Goal: Transaction & Acquisition: Purchase product/service

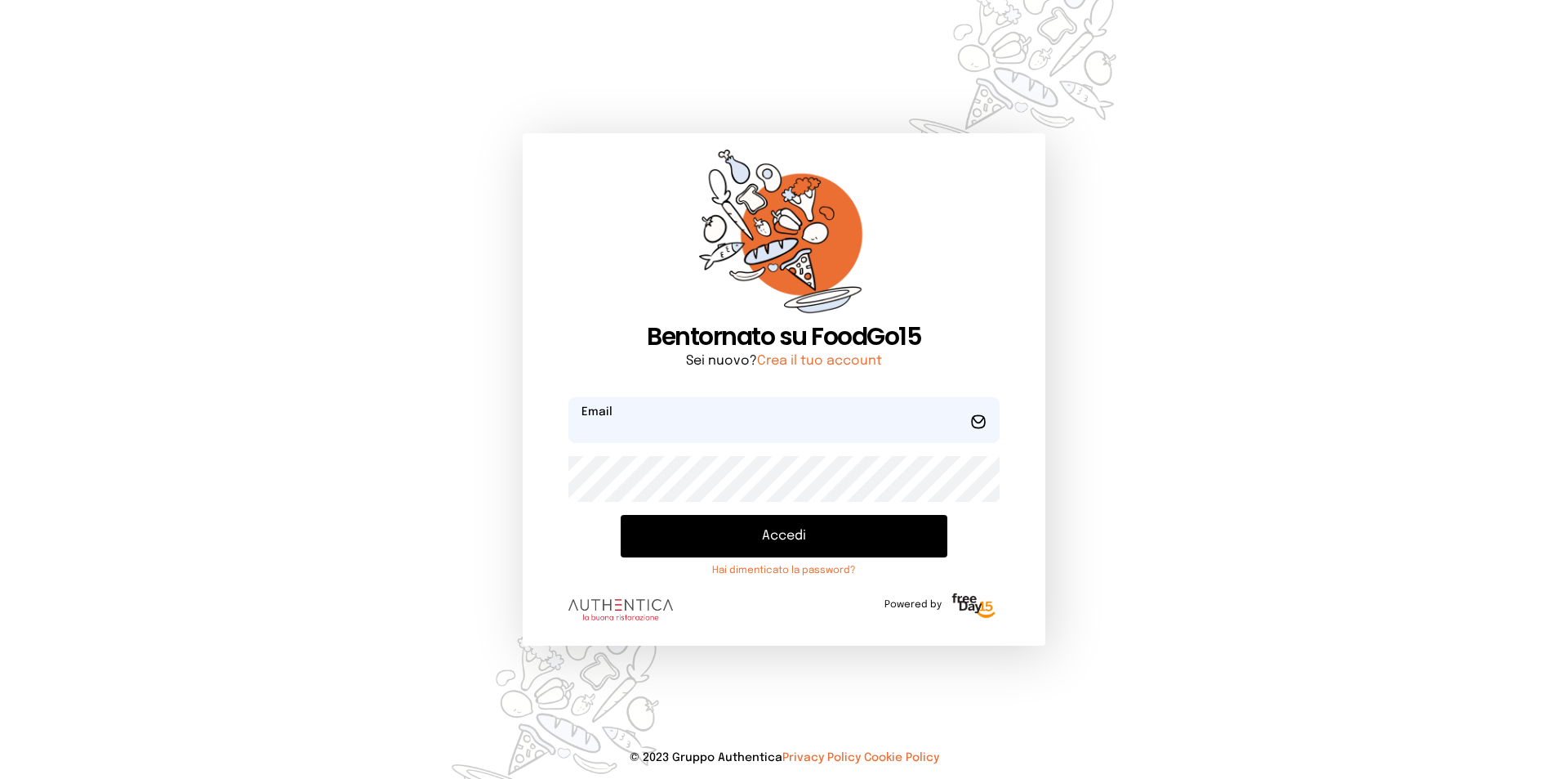
type input "**********"
click at [832, 540] on button "Accedi" at bounding box center [784, 536] width 327 height 42
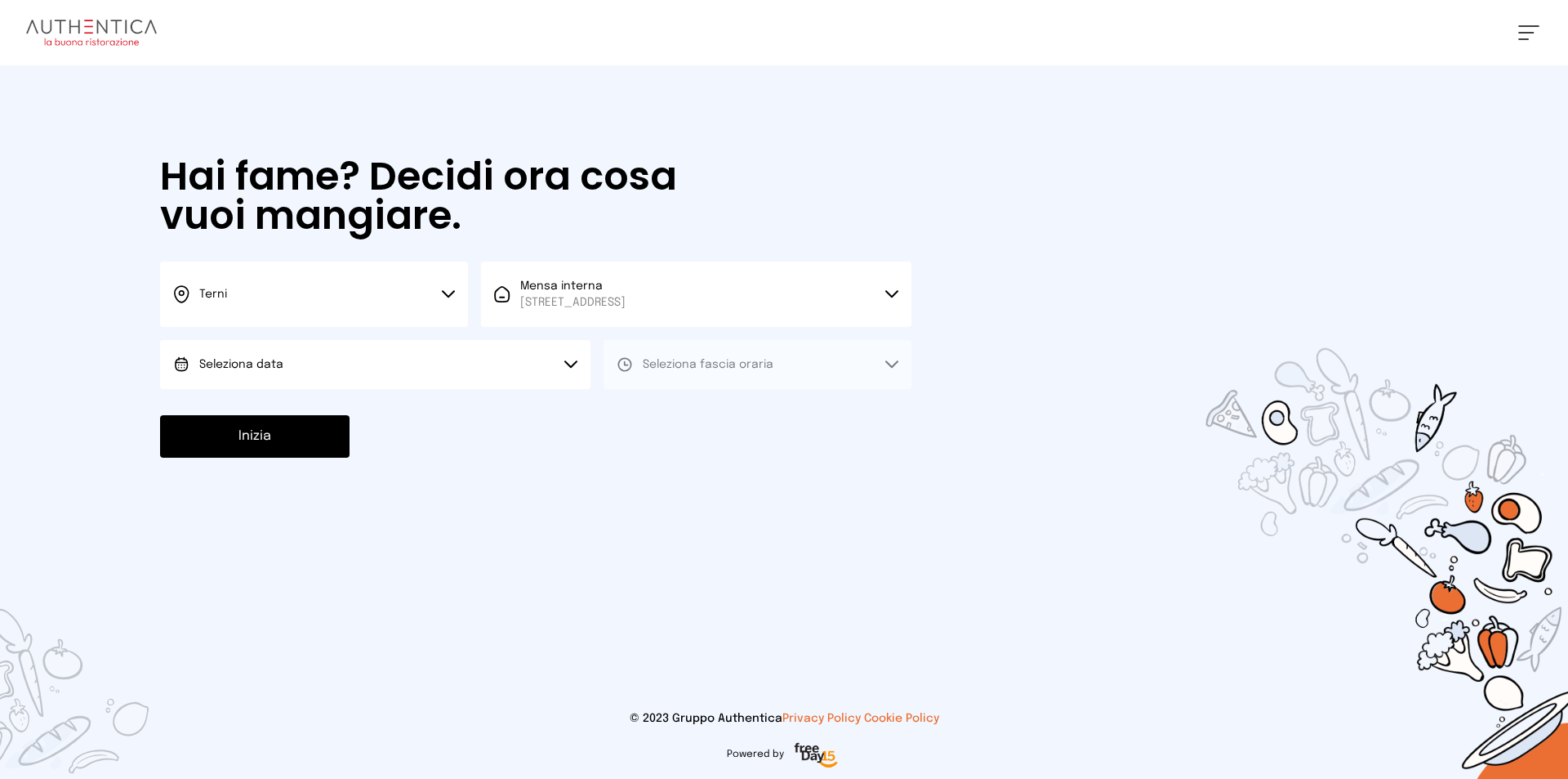
click at [573, 363] on icon at bounding box center [571, 364] width 13 height 8
click at [231, 409] on span "[DATE], [DATE]" at bounding box center [238, 410] width 80 height 16
click at [784, 362] on button "Seleziona fascia oraria" at bounding box center [757, 364] width 308 height 49
click at [694, 401] on li "Pranzo" at bounding box center [757, 410] width 308 height 42
click at [289, 423] on button "Inizia" at bounding box center [254, 436] width 190 height 42
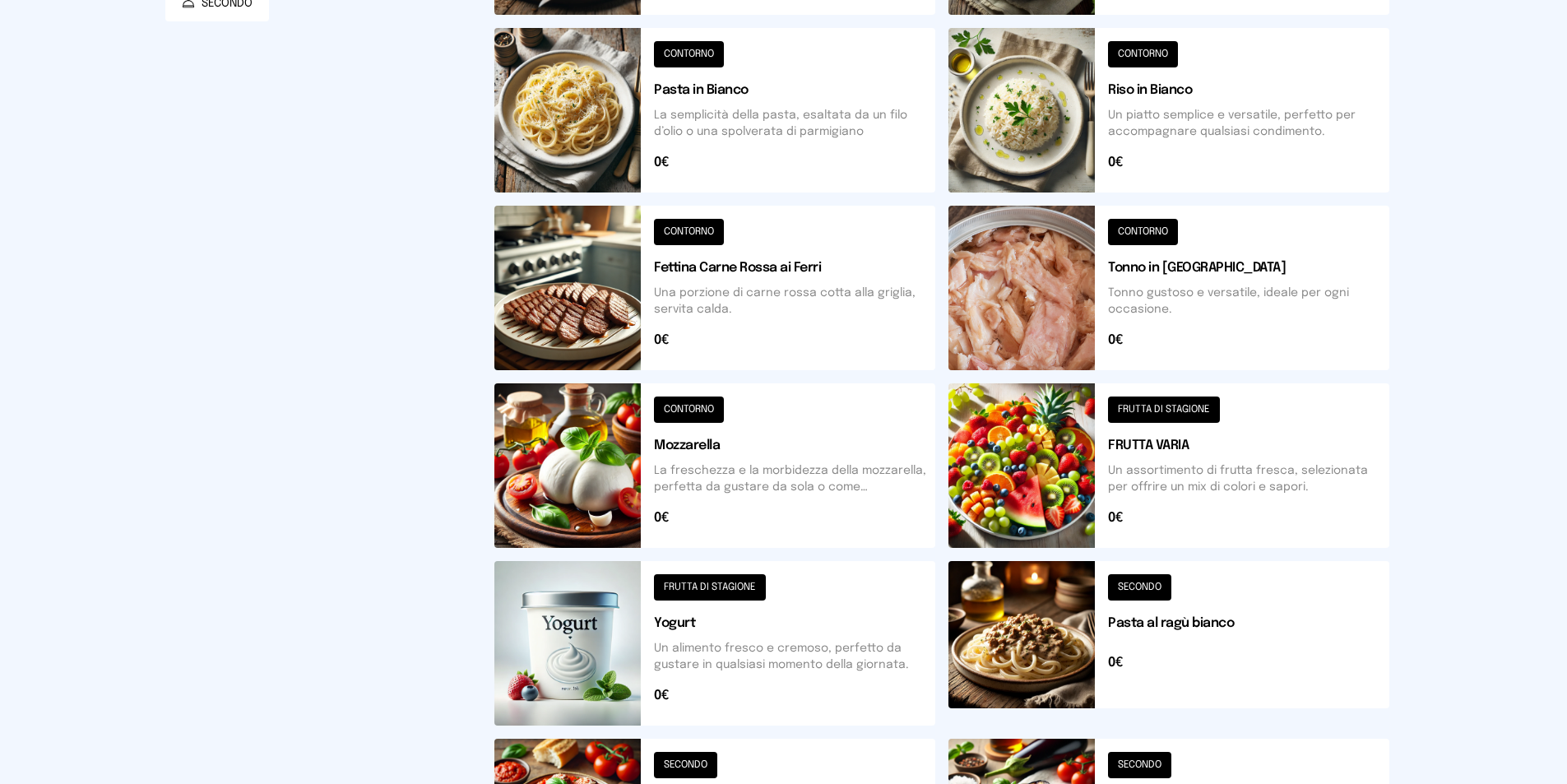
scroll to position [67, 0]
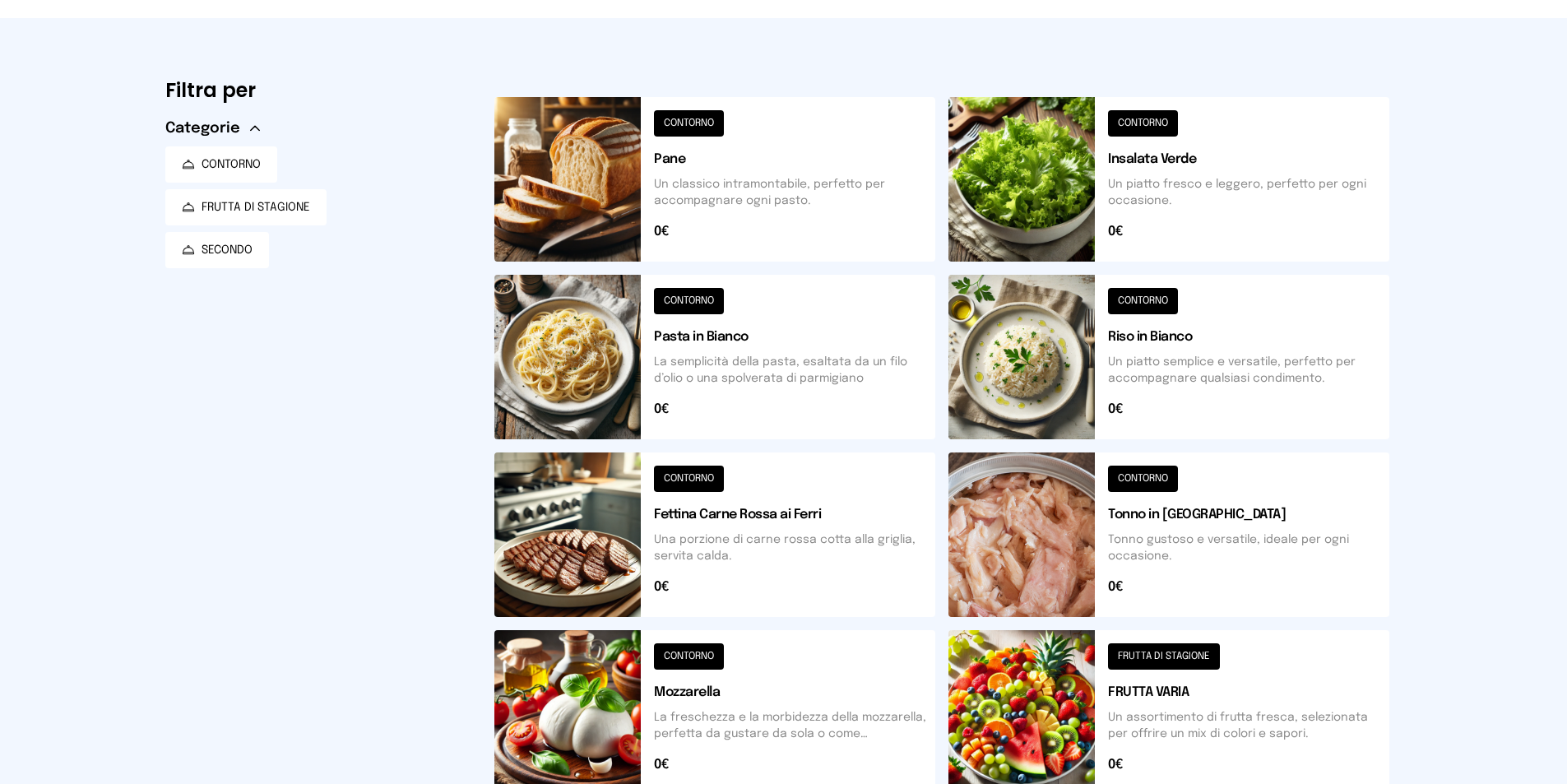
click at [1216, 527] on button at bounding box center [1168, 535] width 441 height 165
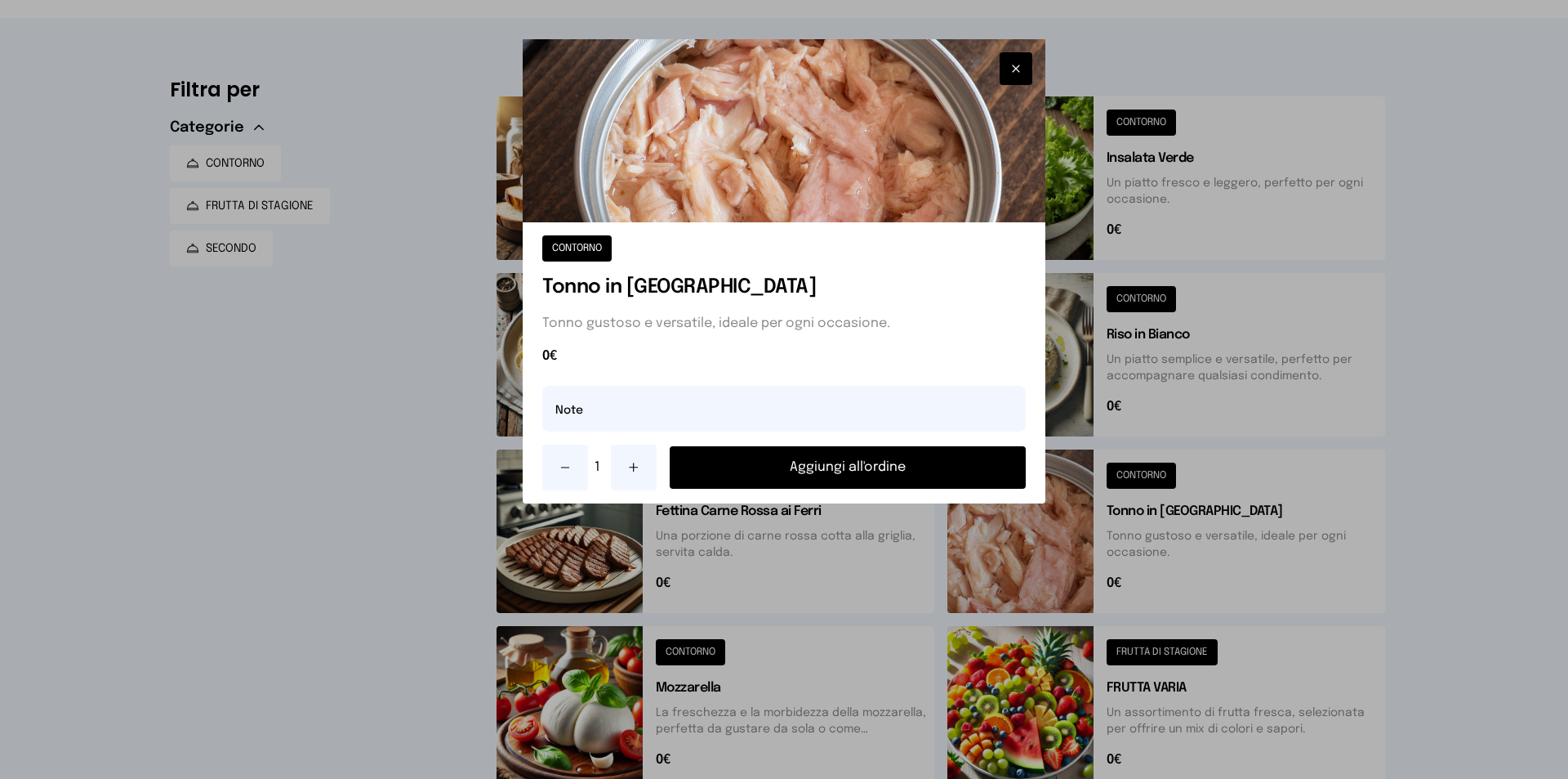
click at [819, 464] on button "Aggiungi all'ordine" at bounding box center [848, 467] width 356 height 42
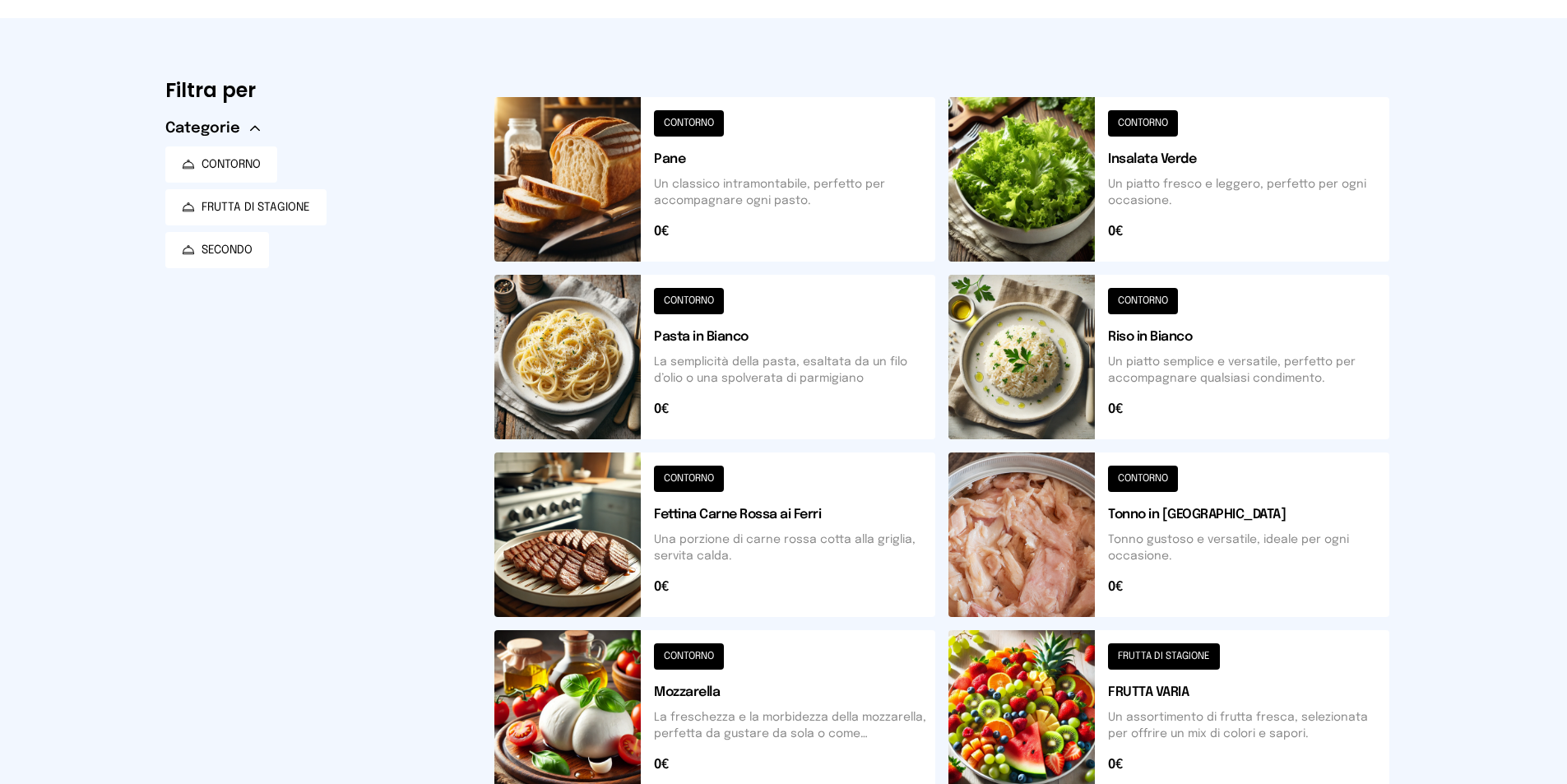
scroll to position [149, 0]
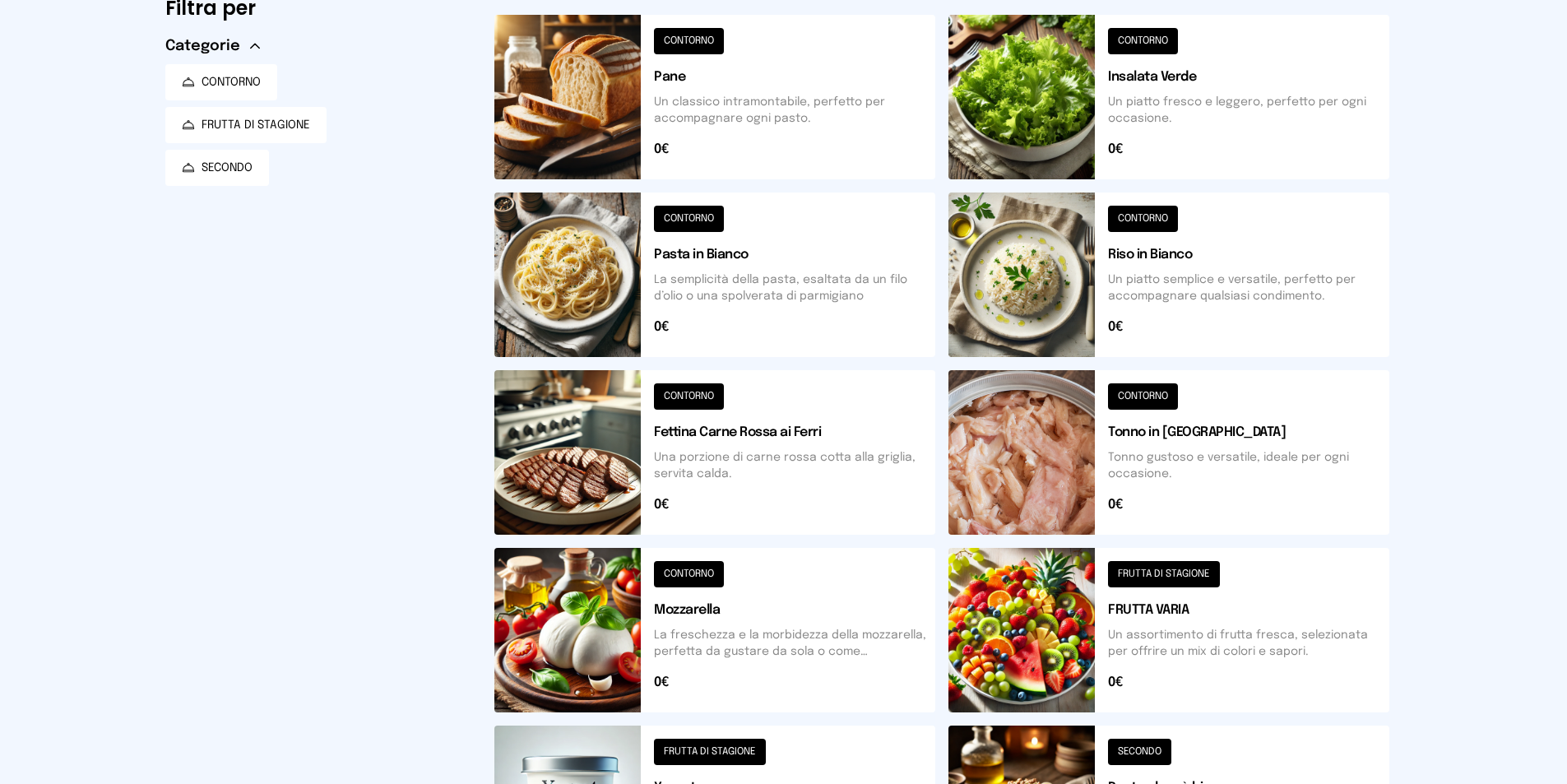
click at [685, 609] on button at bounding box center [714, 630] width 441 height 165
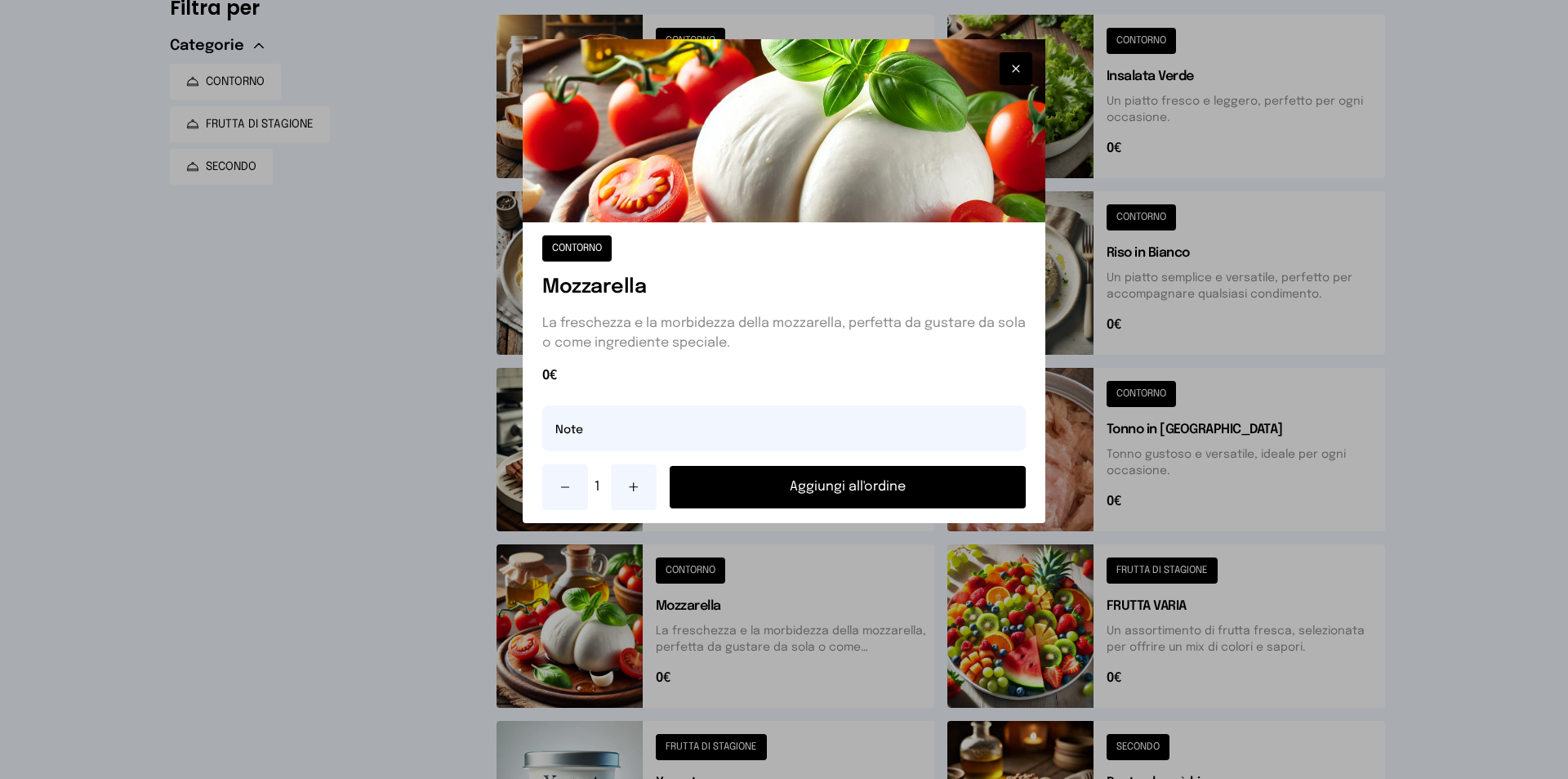
click at [805, 489] on button "Aggiungi all'ordine" at bounding box center [848, 486] width 356 height 42
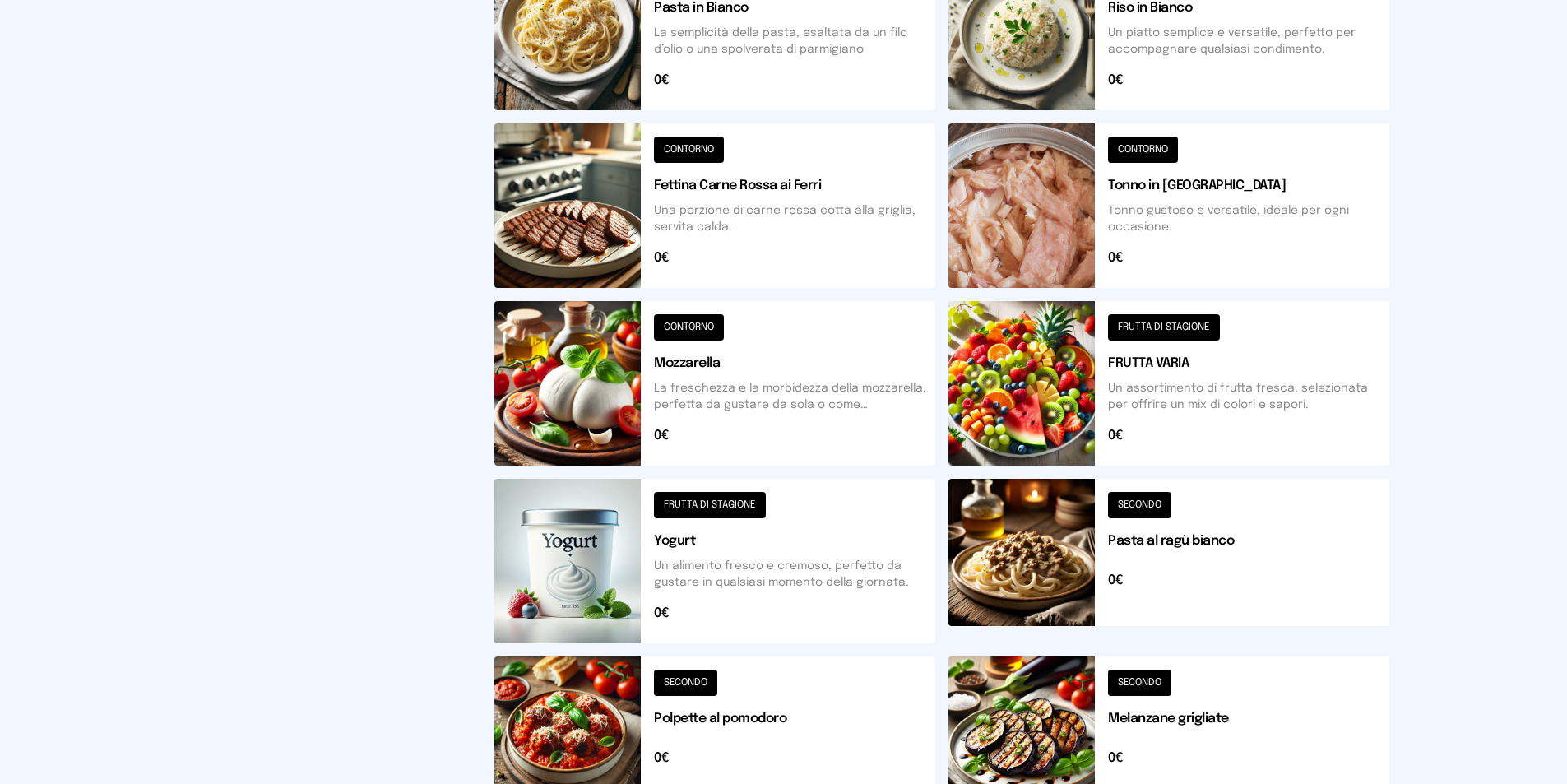
scroll to position [561, 0]
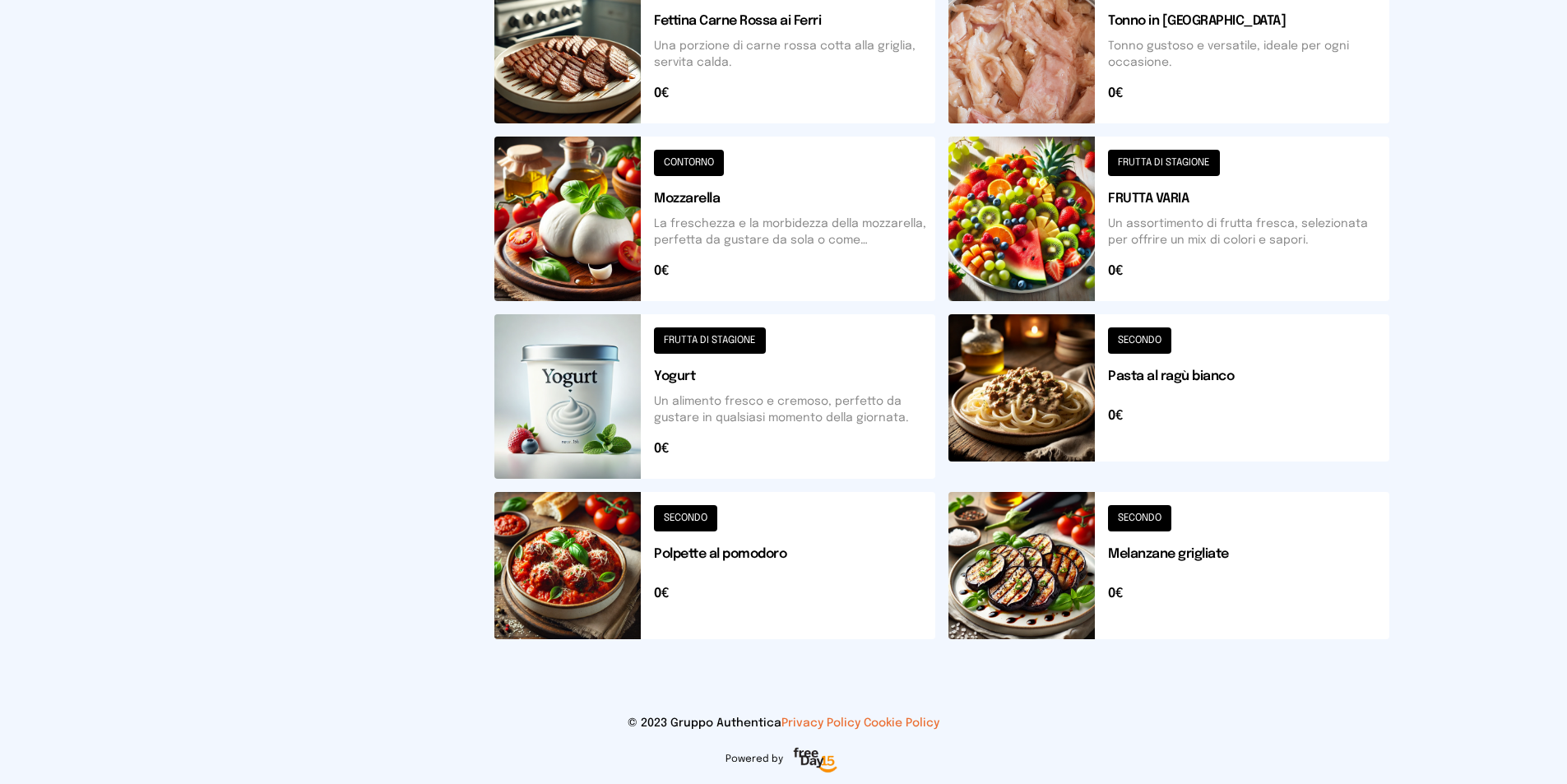
click at [1179, 552] on button at bounding box center [1168, 565] width 441 height 147
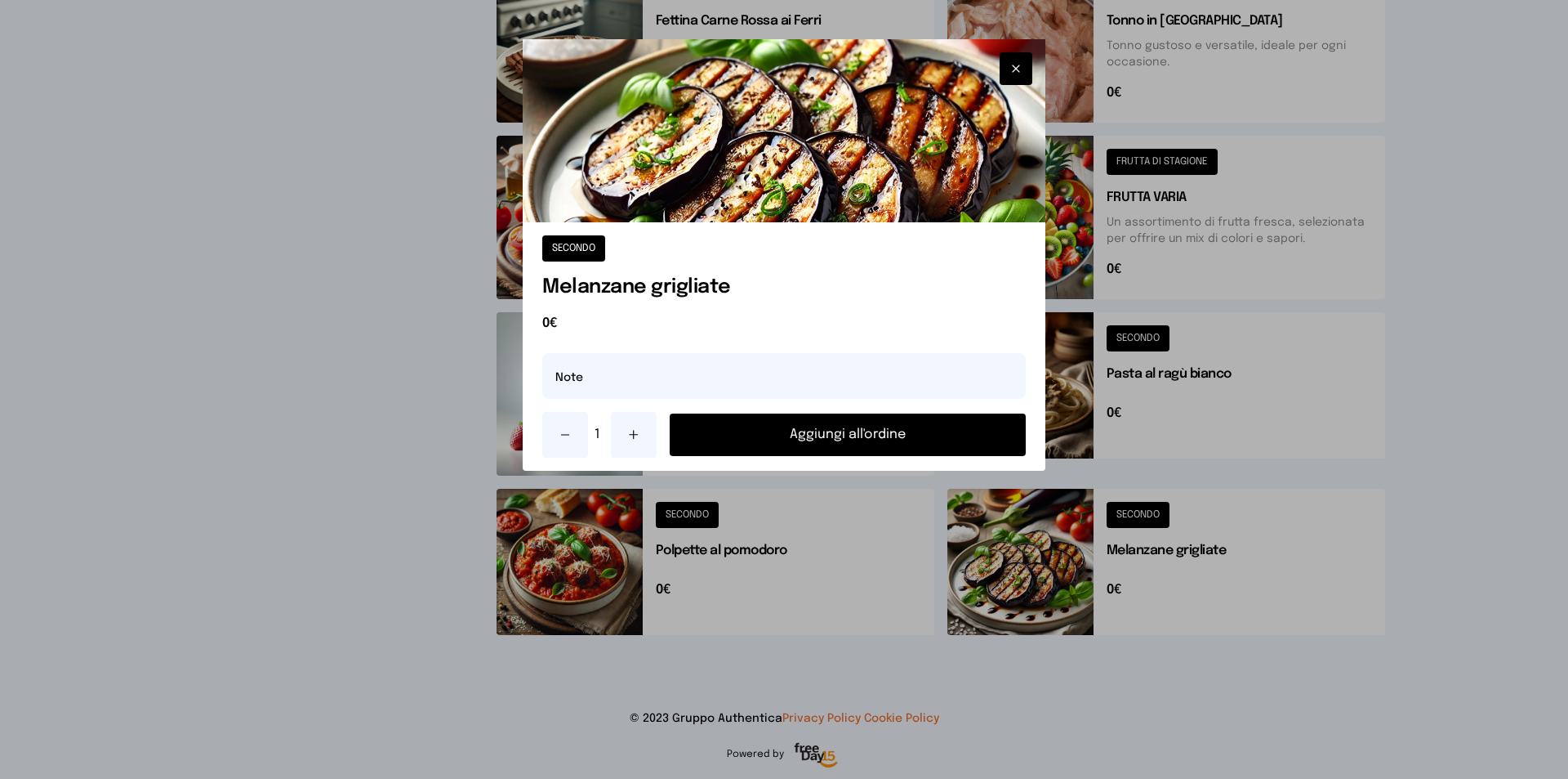
click at [902, 425] on button "Aggiungi all'ordine" at bounding box center [848, 434] width 356 height 42
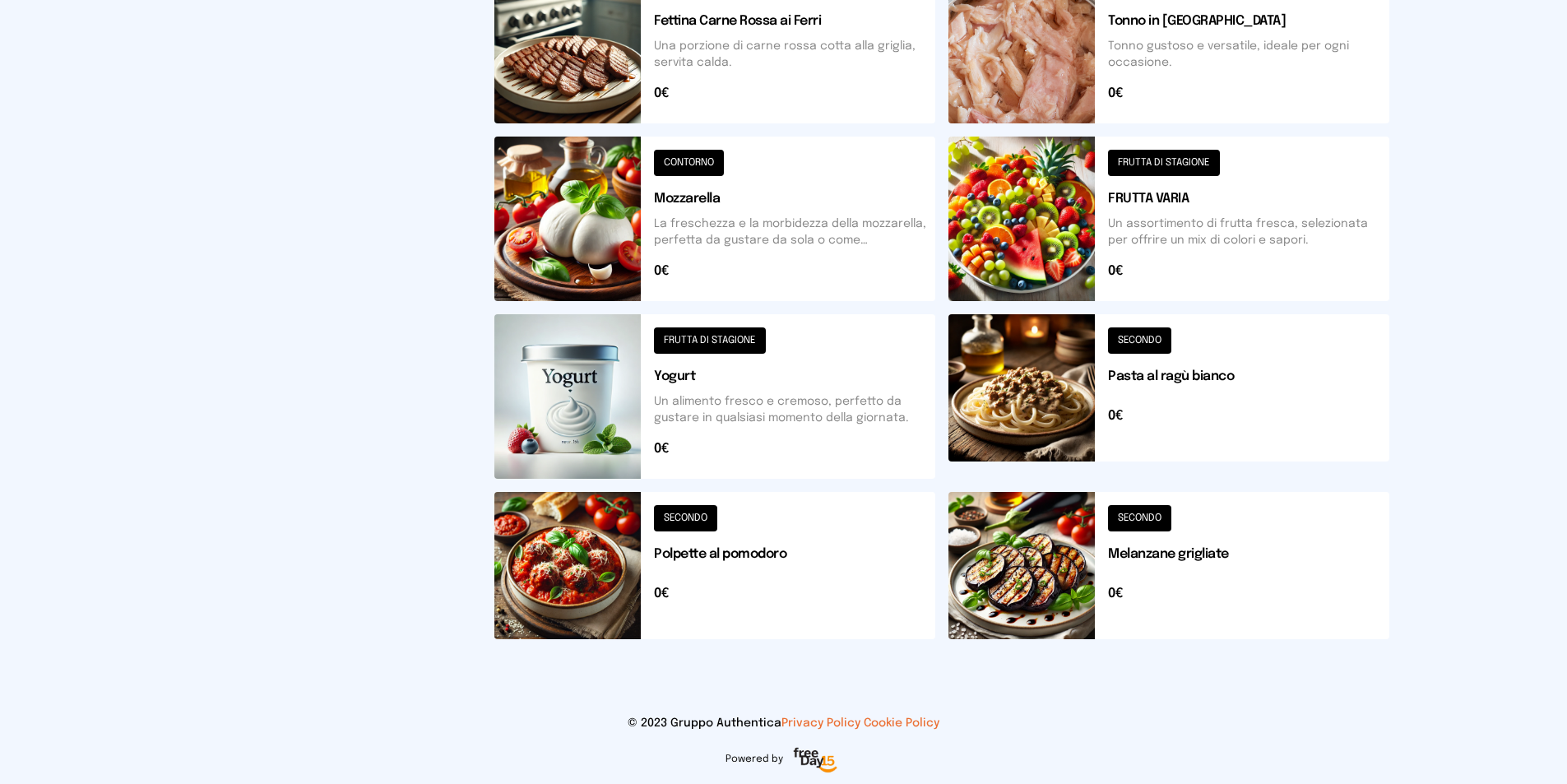
scroll to position [67, 0]
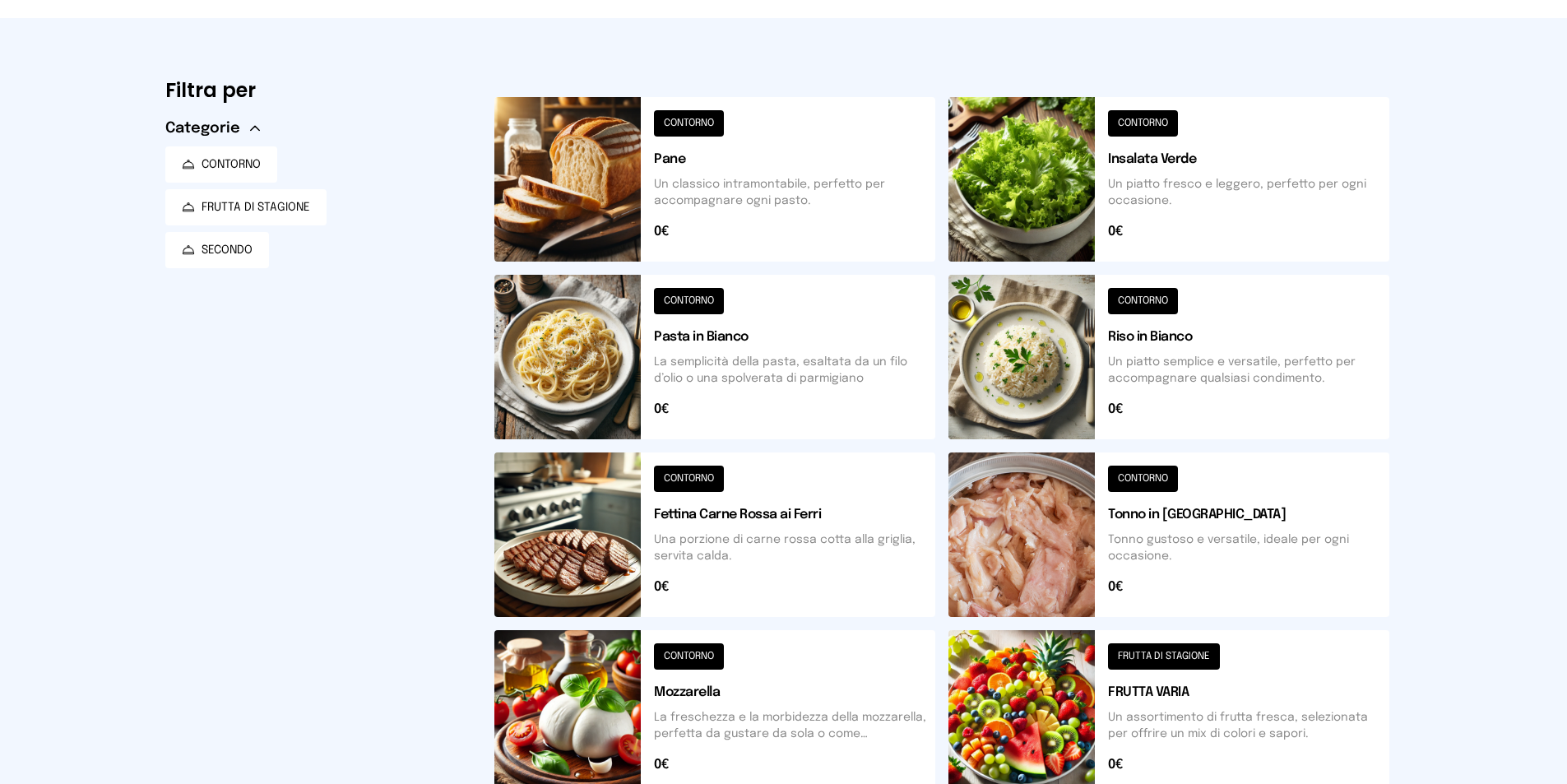
click at [1228, 167] on button at bounding box center [1168, 179] width 441 height 165
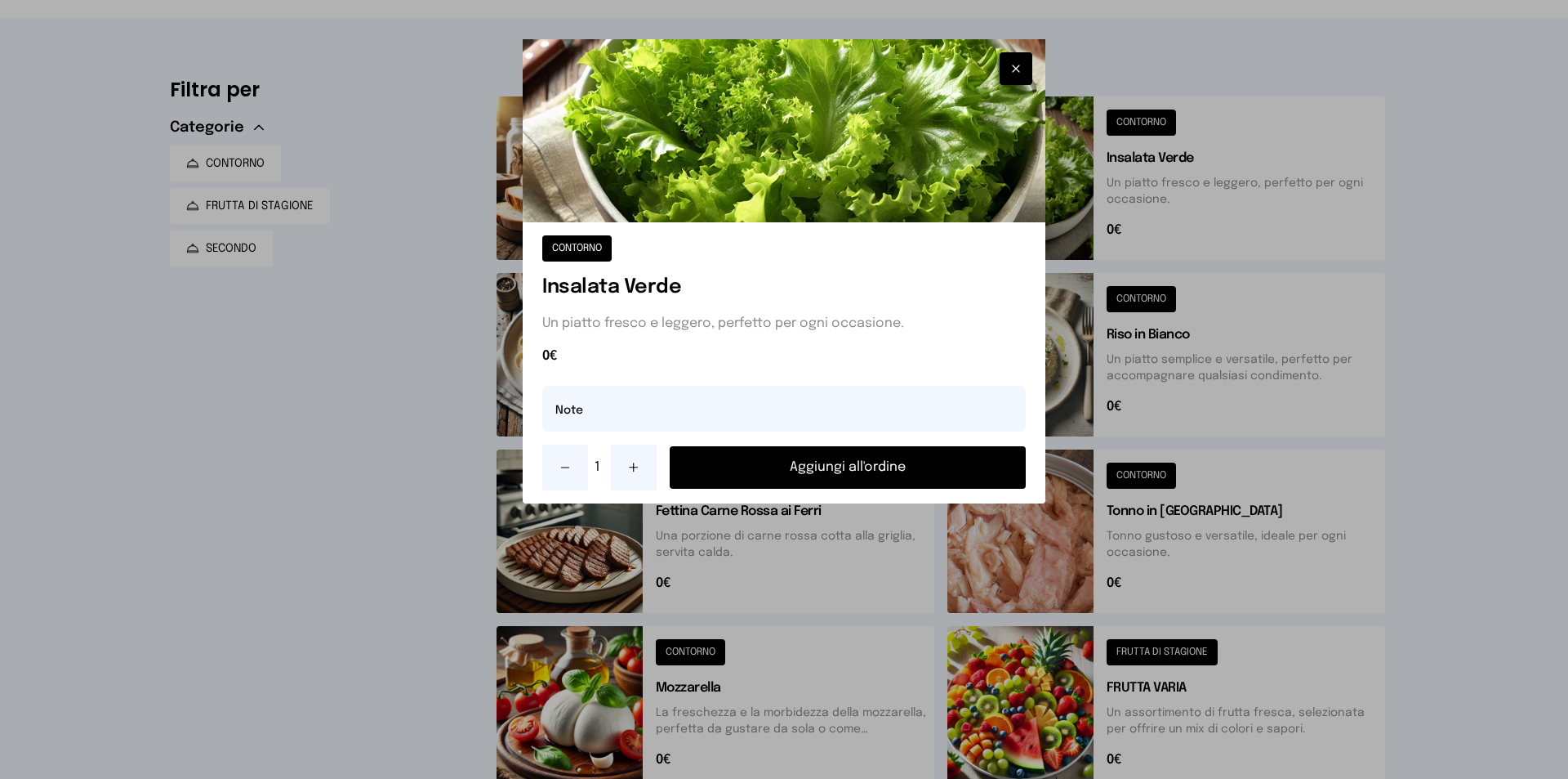
click at [897, 470] on button "Aggiungi all'ordine" at bounding box center [848, 467] width 356 height 42
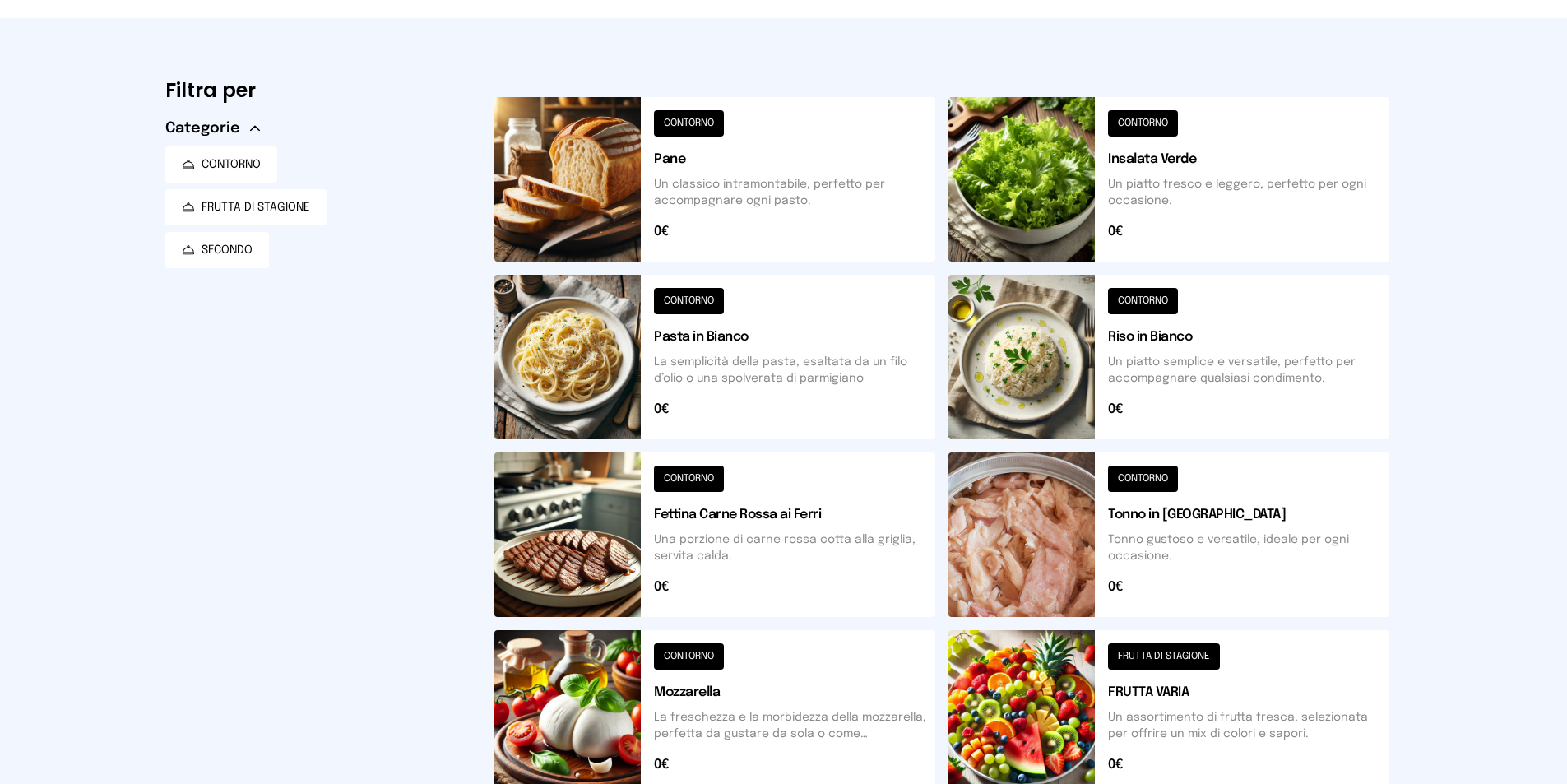
scroll to position [314, 0]
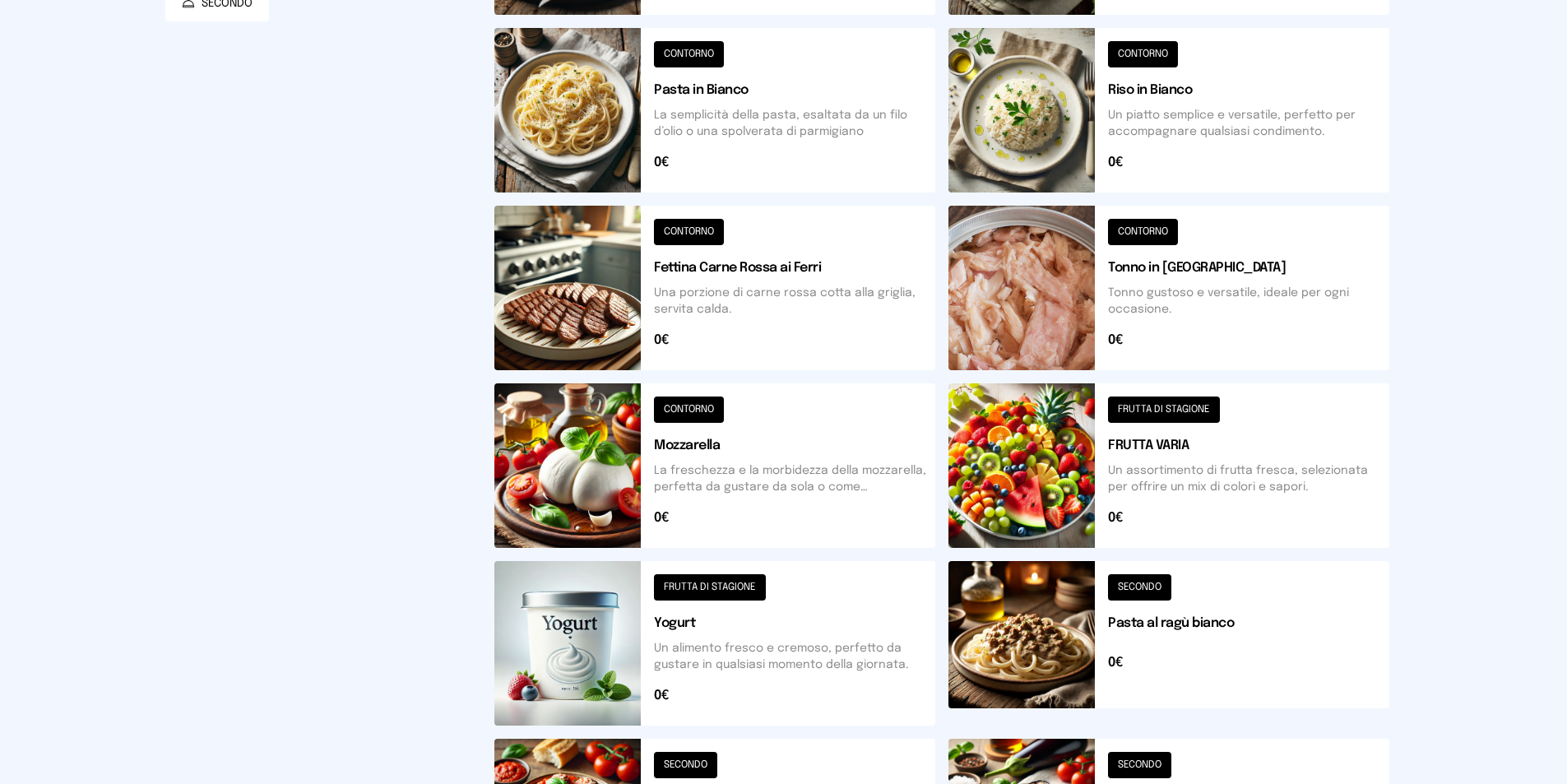
click at [1149, 444] on button at bounding box center [1168, 466] width 441 height 165
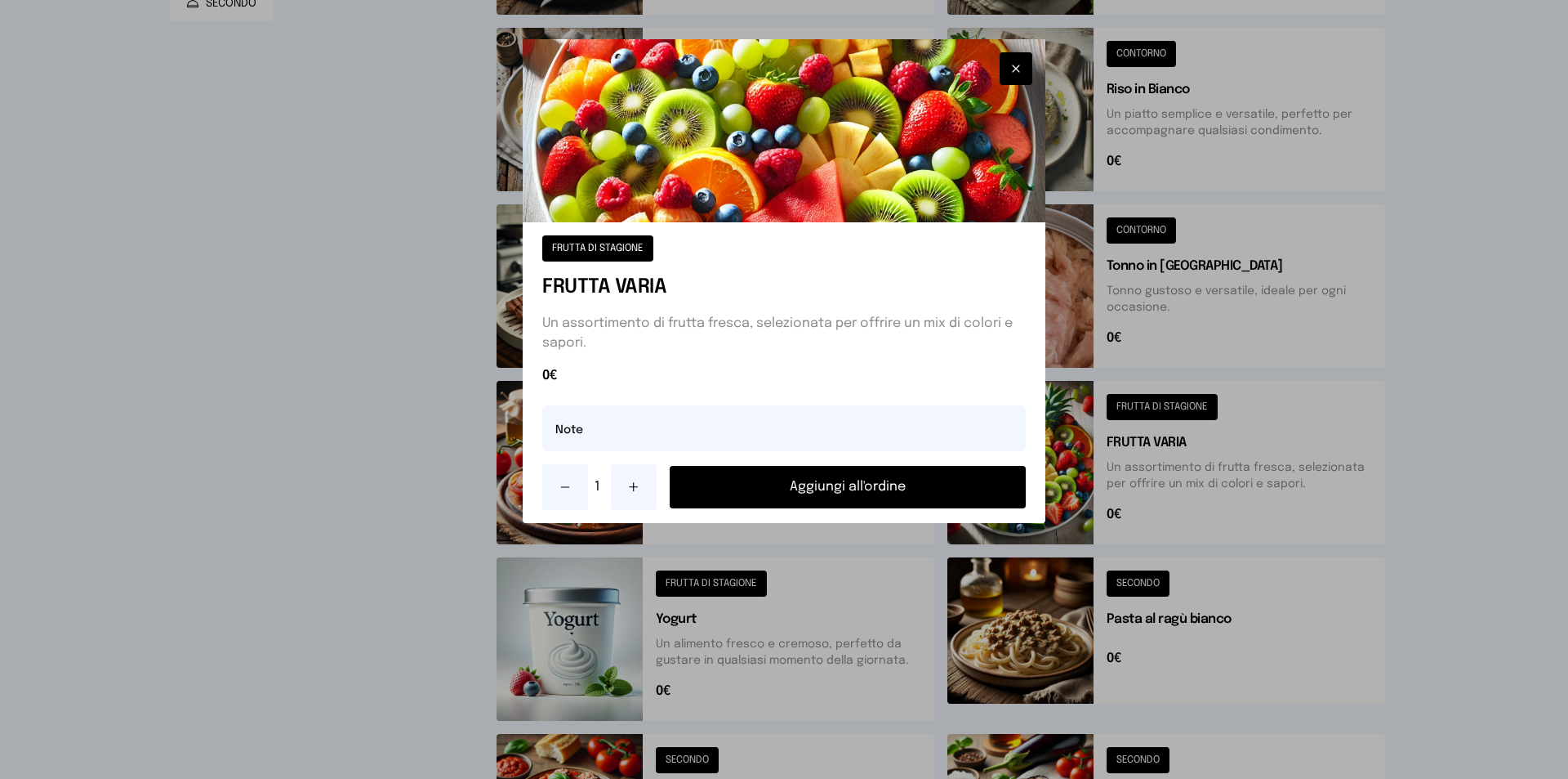
click at [821, 485] on button "Aggiungi all'ordine" at bounding box center [848, 486] width 356 height 42
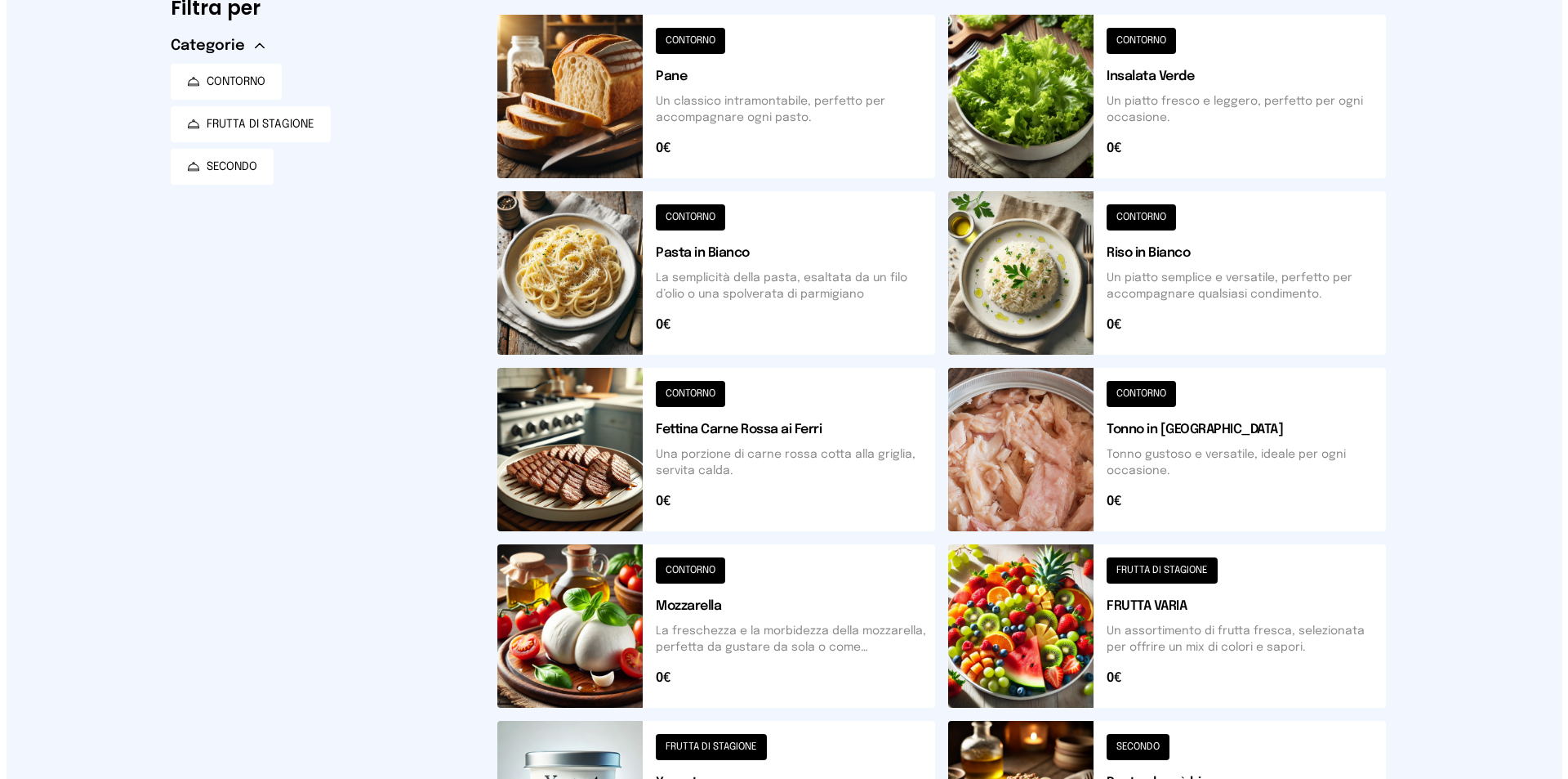
scroll to position [0, 0]
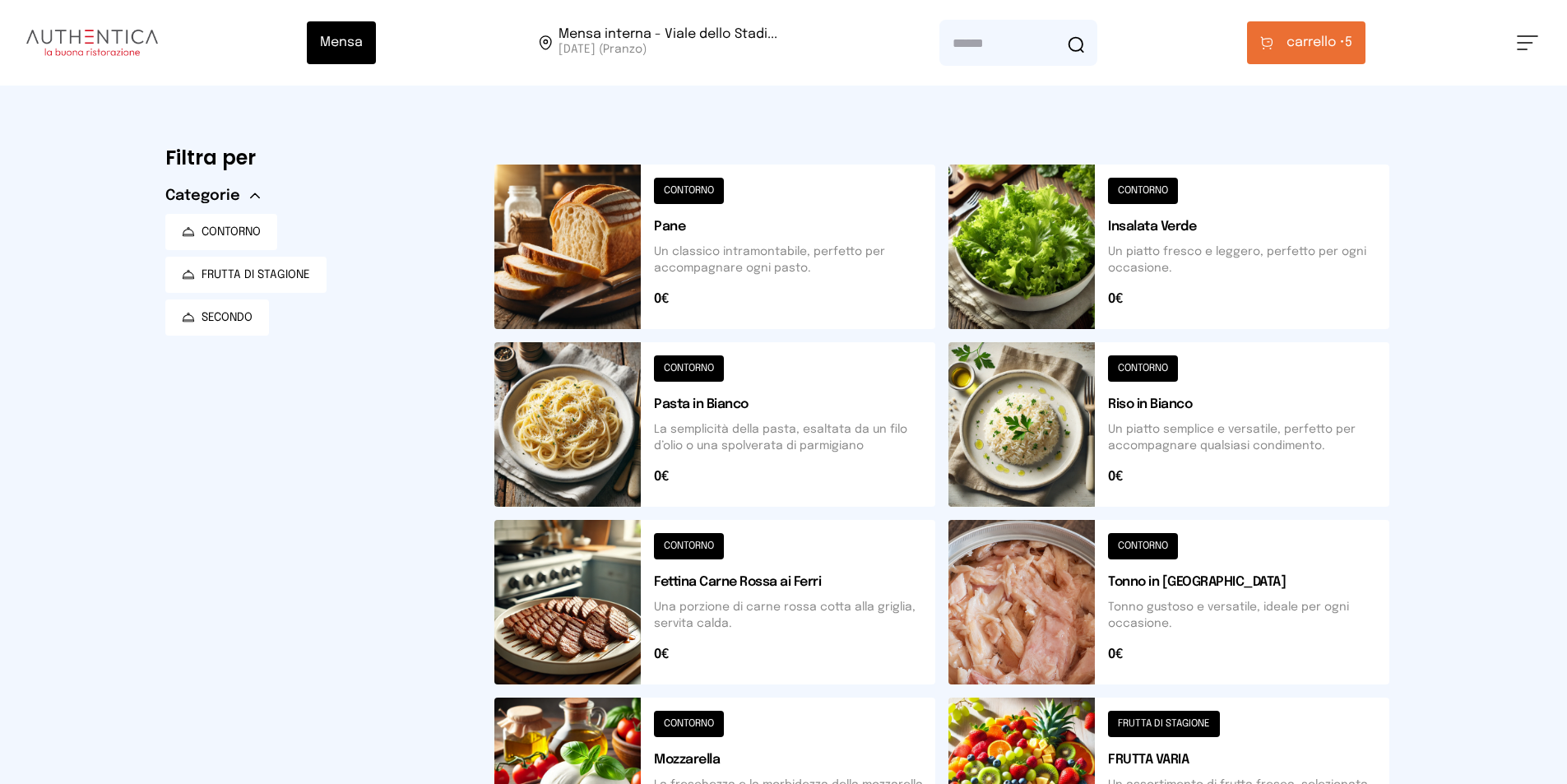
click at [1318, 45] on span "carrello •" at bounding box center [1316, 42] width 59 height 20
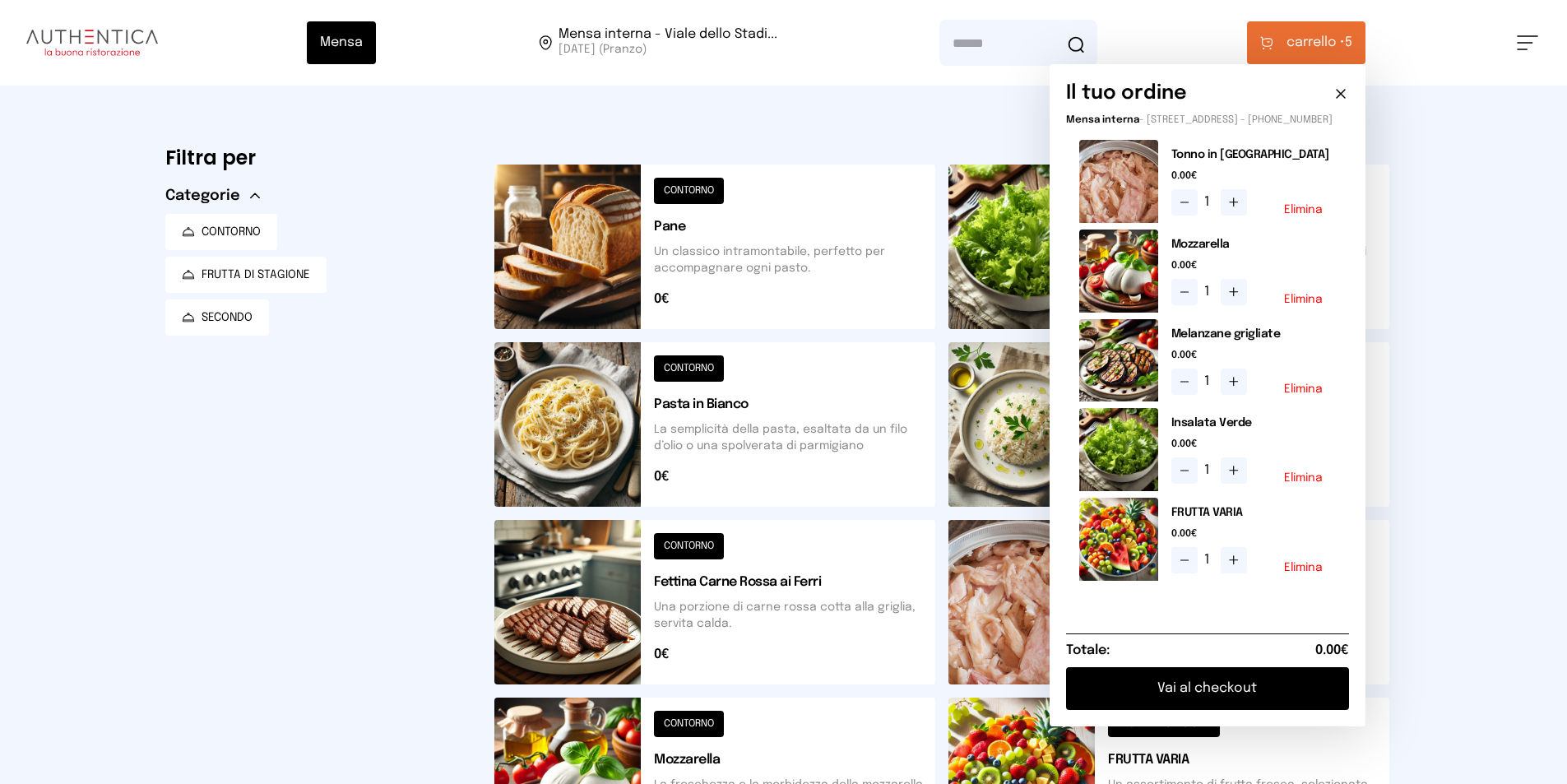
click at [1201, 701] on button "Vai al checkout" at bounding box center [1207, 688] width 283 height 42
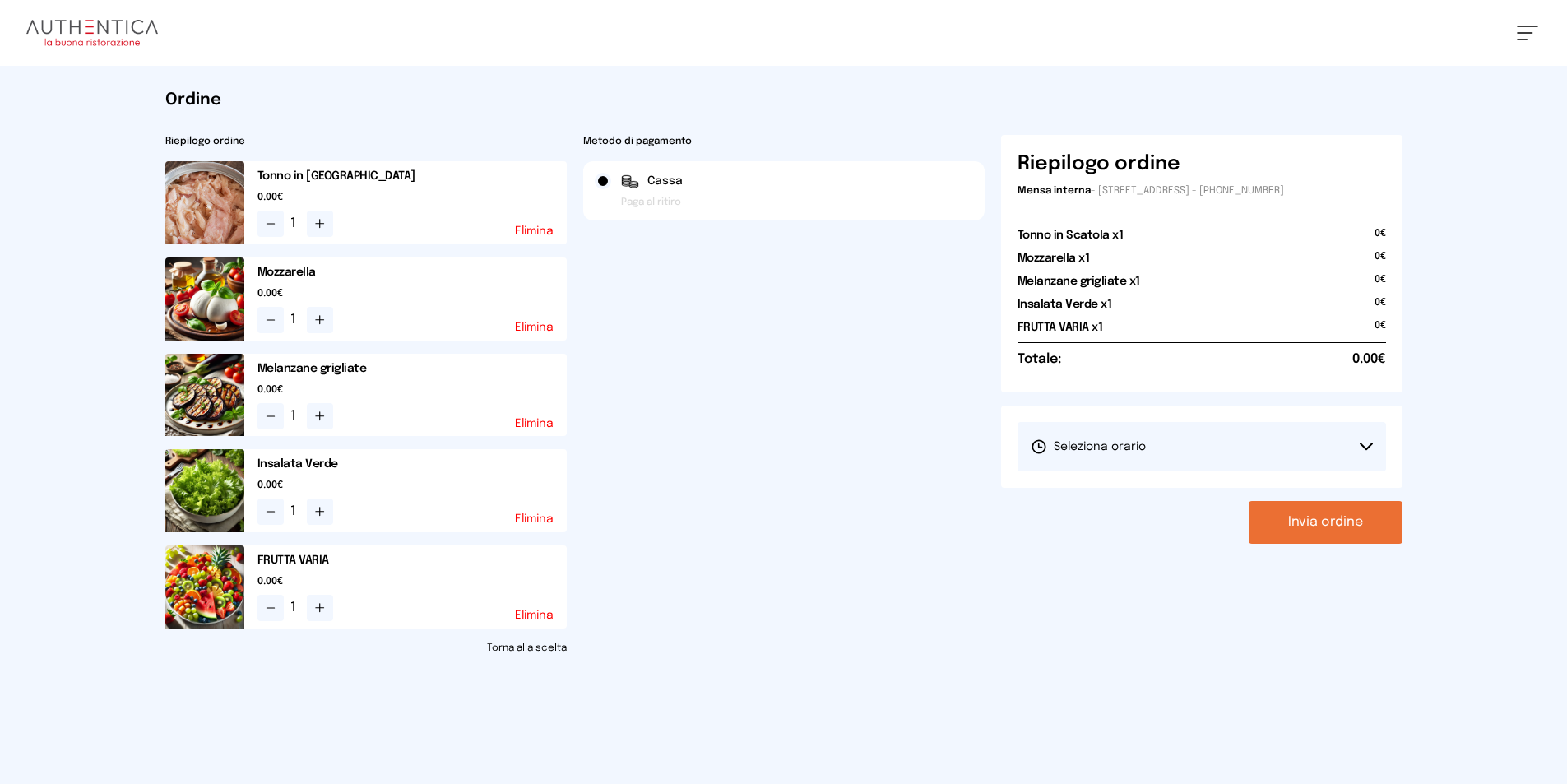
click at [1312, 518] on button "Invia ordine" at bounding box center [1325, 522] width 154 height 42
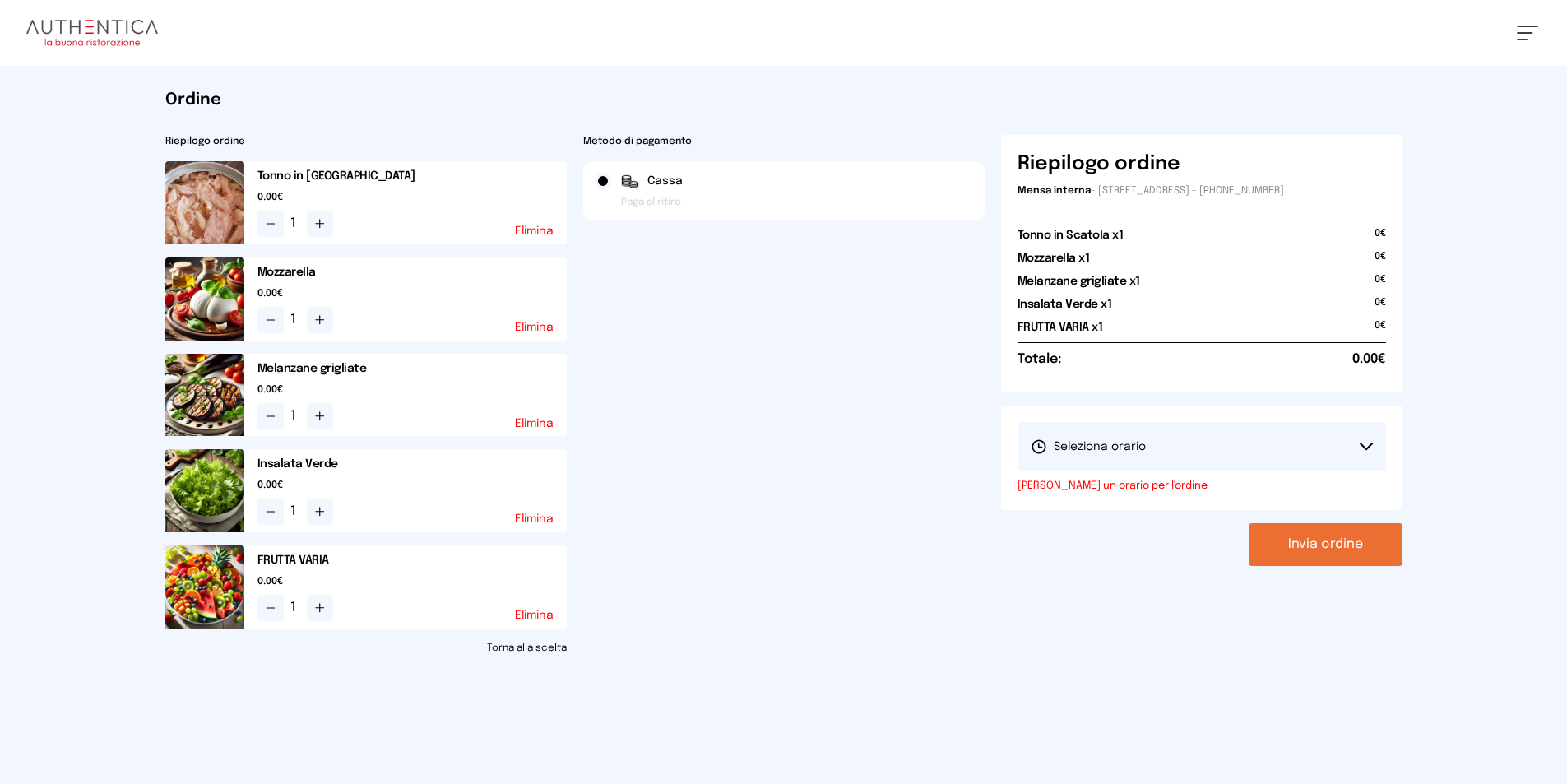
click at [1312, 543] on button "Invia ordine" at bounding box center [1325, 544] width 154 height 42
click at [1296, 423] on button "Seleziona orario" at bounding box center [1202, 446] width 368 height 49
click at [1299, 446] on button "Seleziona orario" at bounding box center [1202, 446] width 368 height 49
click at [1202, 447] on button "Seleziona orario" at bounding box center [1202, 446] width 368 height 49
click at [1141, 484] on li "1° Turno (13:00 - 15:00)" at bounding box center [1202, 492] width 368 height 42
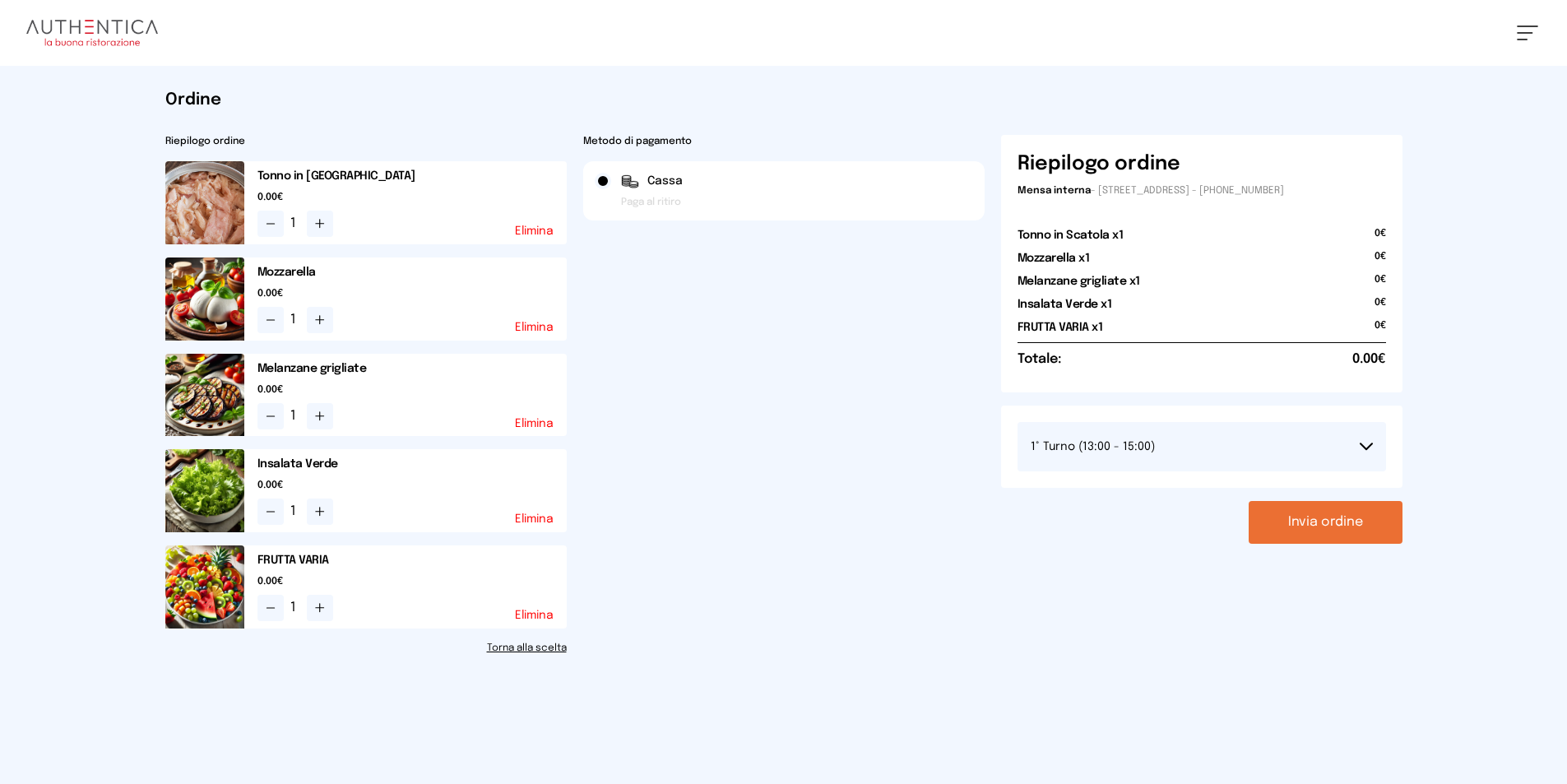
click at [1370, 520] on button "Invia ordine" at bounding box center [1325, 522] width 154 height 42
